Goal: Task Accomplishment & Management: Manage account settings

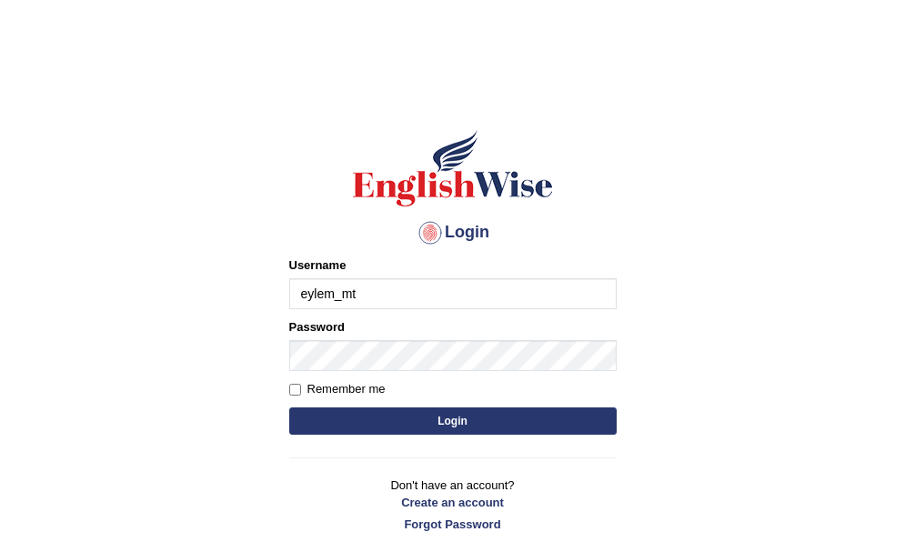
click at [447, 307] on input "eylem_mt" at bounding box center [453, 293] width 328 height 31
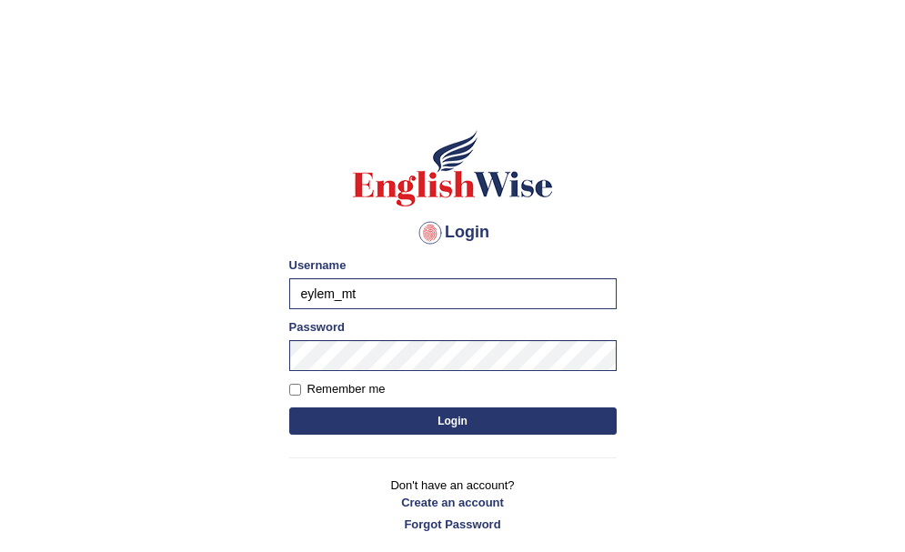
drag, startPoint x: 428, startPoint y: 284, endPoint x: 219, endPoint y: 274, distance: 208.6
click at [219, 274] on body "Login Please fix the following errors: Username eylem_mt Password Remember me L…" at bounding box center [452, 321] width 905 height 552
type input "ravichanapathi_pa"
